Goal: Find specific page/section: Find specific page/section

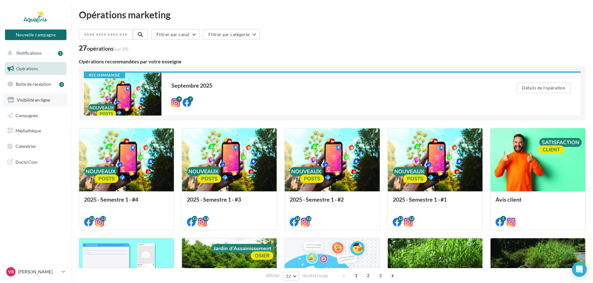
click at [41, 97] on span "Visibilité en ligne" at bounding box center [33, 99] width 33 height 5
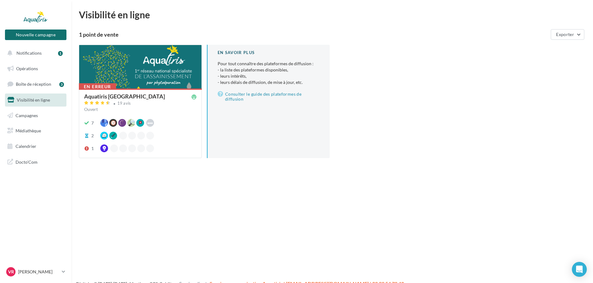
click at [151, 76] on div at bounding box center [140, 67] width 122 height 44
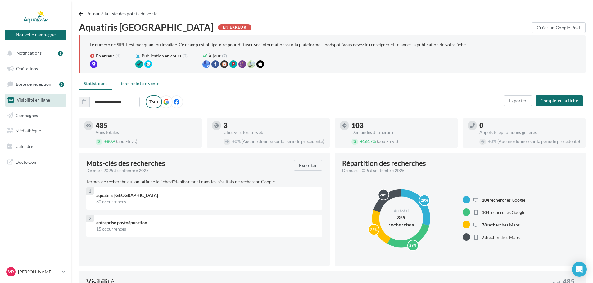
click at [144, 86] on span "Fiche point de vente" at bounding box center [138, 83] width 41 height 5
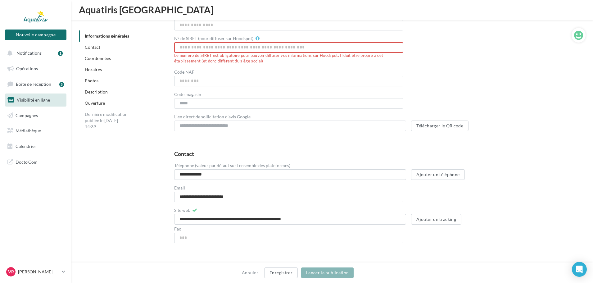
scroll to position [186, 0]
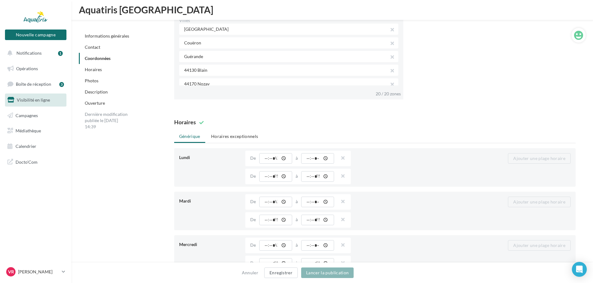
scroll to position [590, 0]
